Goal: Navigation & Orientation: Find specific page/section

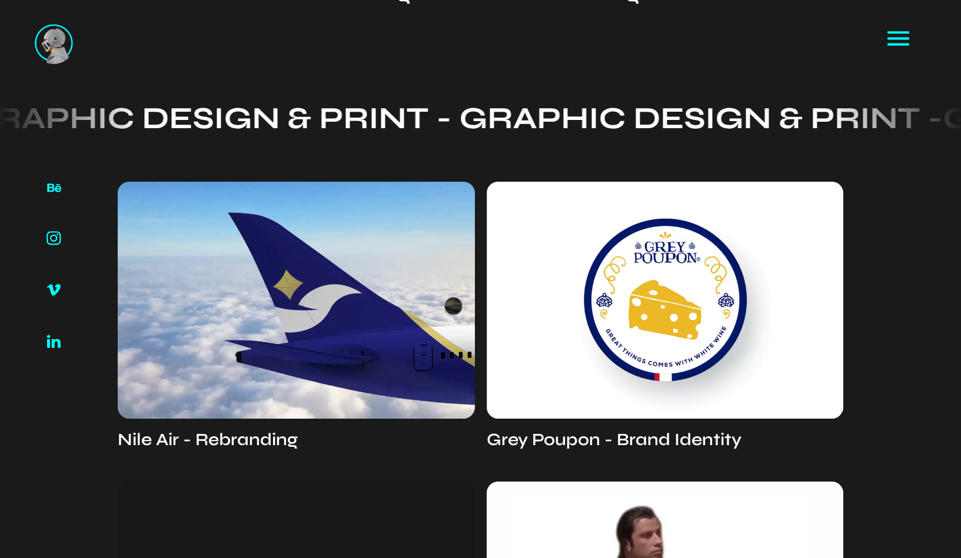
scroll to position [3185, 0]
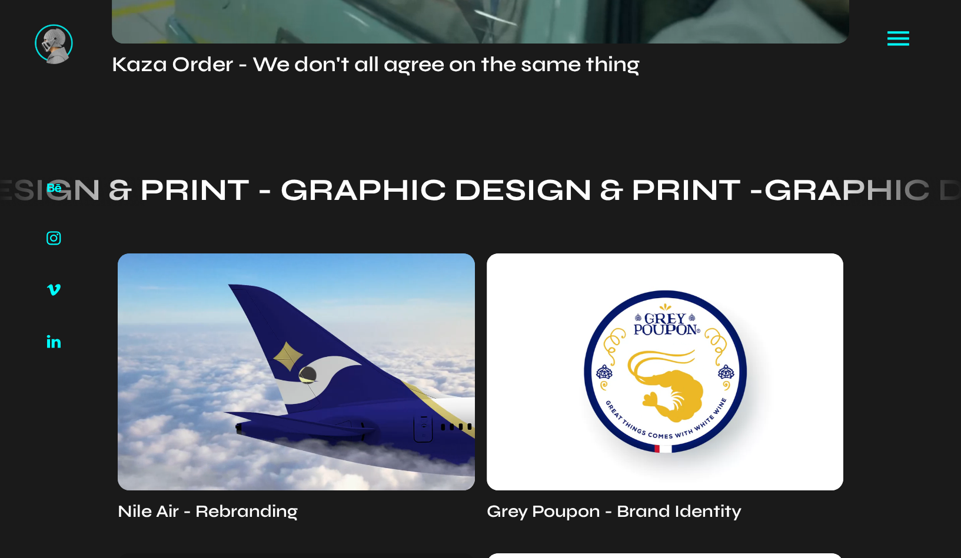
click at [310, 375] on video at bounding box center [296, 372] width 357 height 237
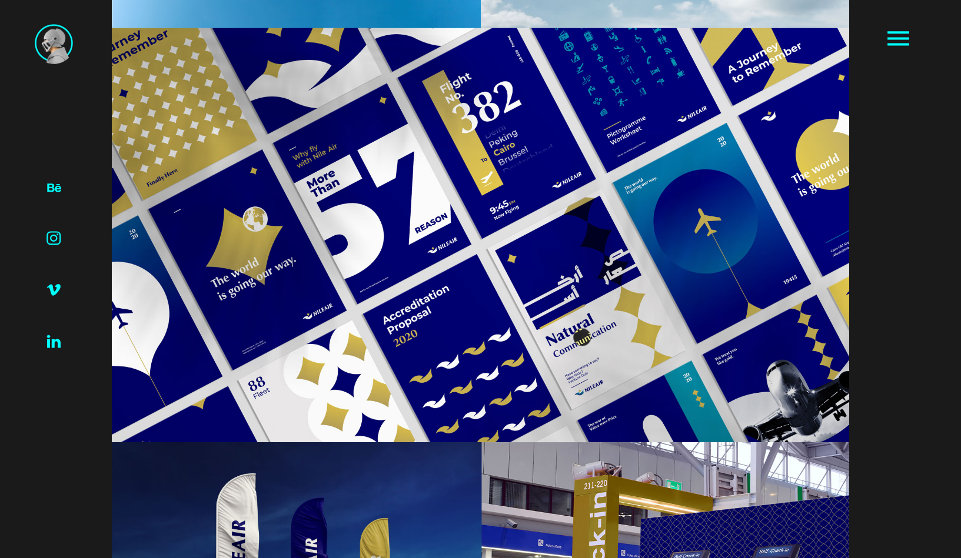
scroll to position [5386, 0]
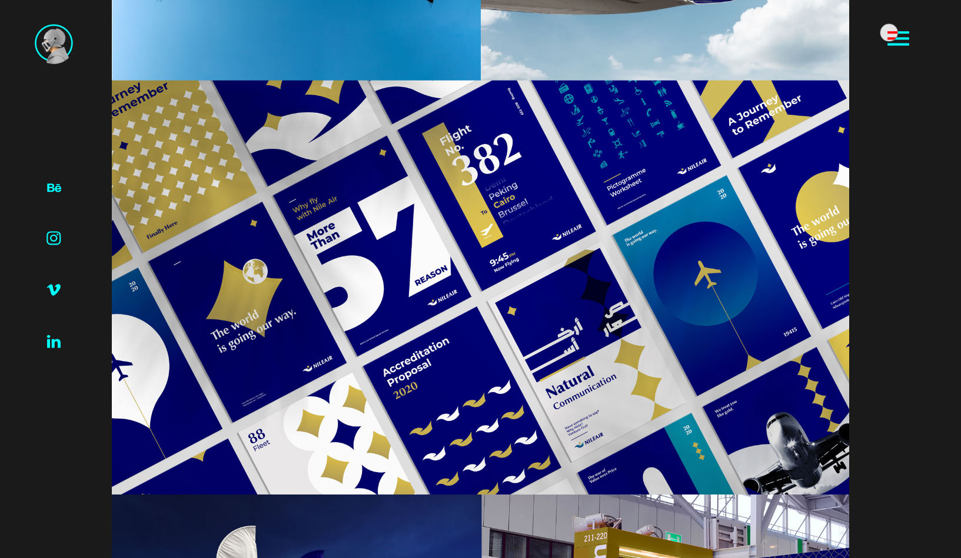
click at [897, 32] on icon at bounding box center [898, 32] width 22 height 2
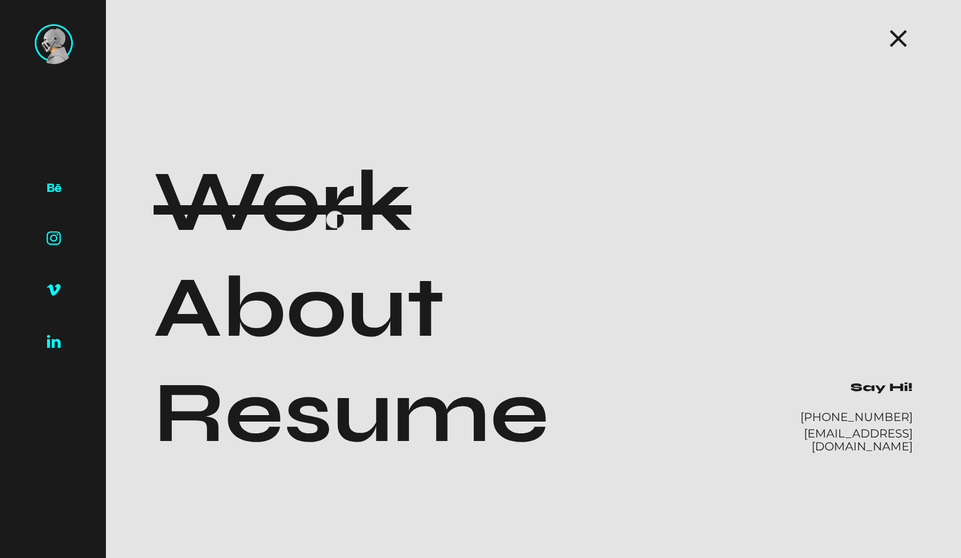
click at [338, 219] on h1 "Work" at bounding box center [283, 202] width 258 height 106
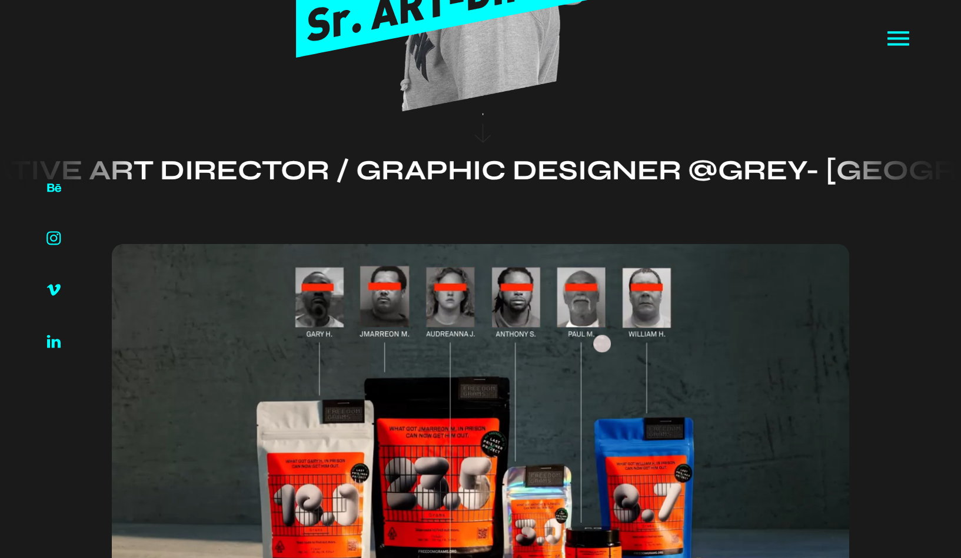
scroll to position [508, 0]
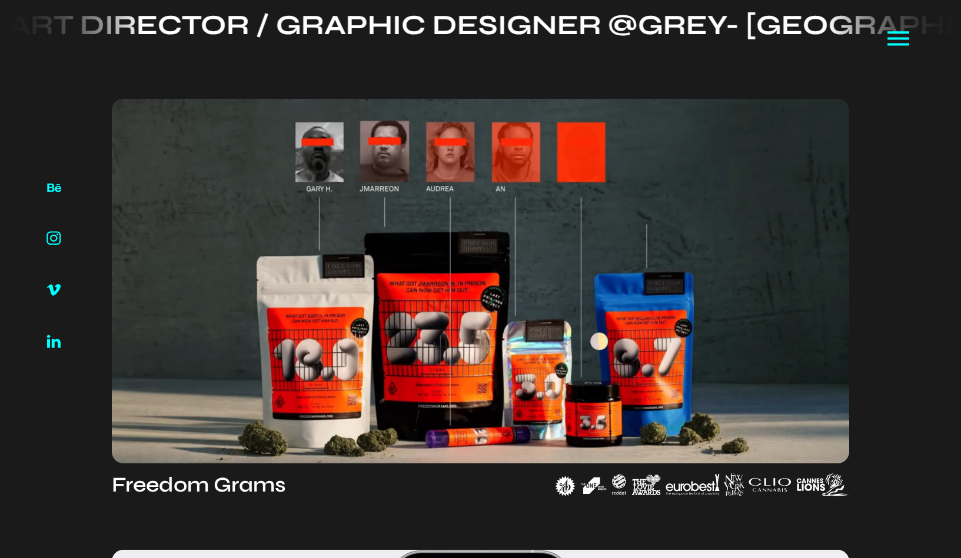
click at [604, 341] on video at bounding box center [480, 281] width 737 height 365
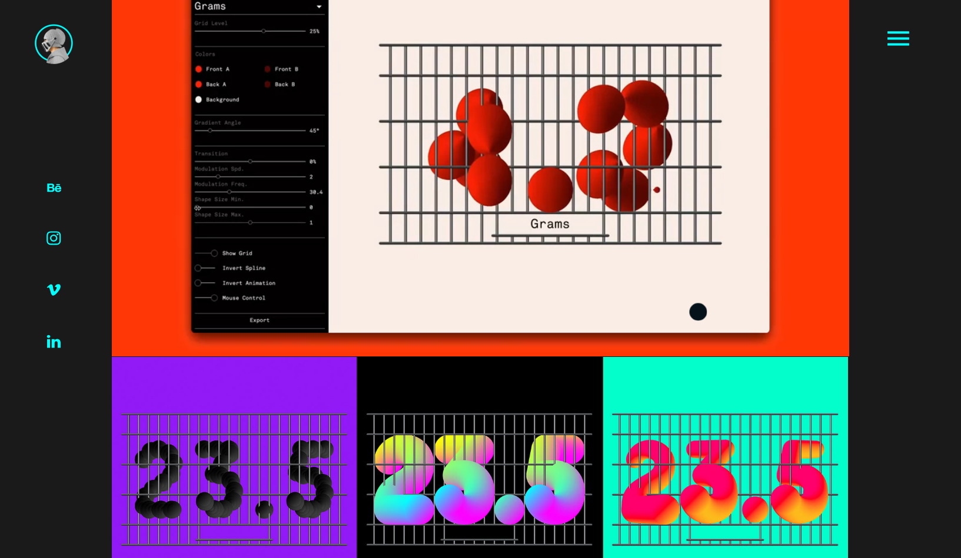
scroll to position [6090, 0]
